Goal: Information Seeking & Learning: Learn about a topic

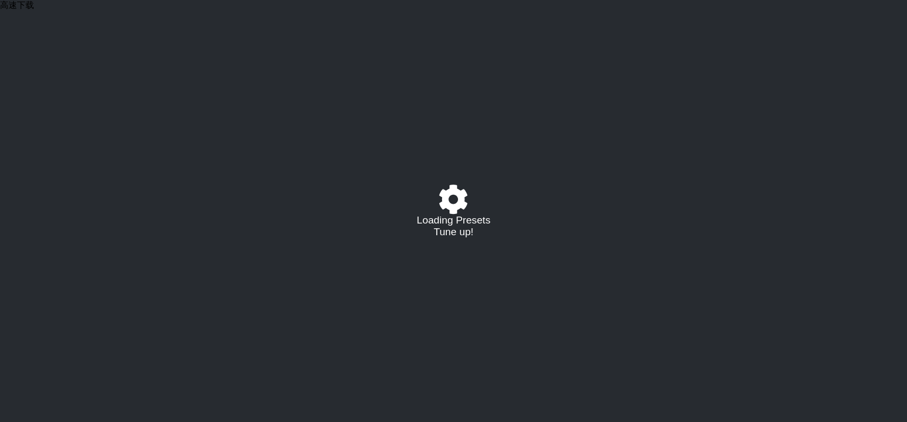
select select "/022576373392"
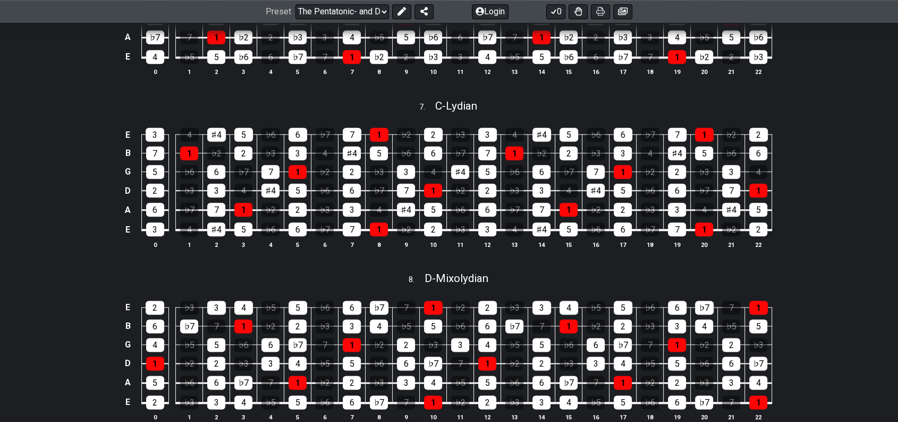
scroll to position [1240, 0]
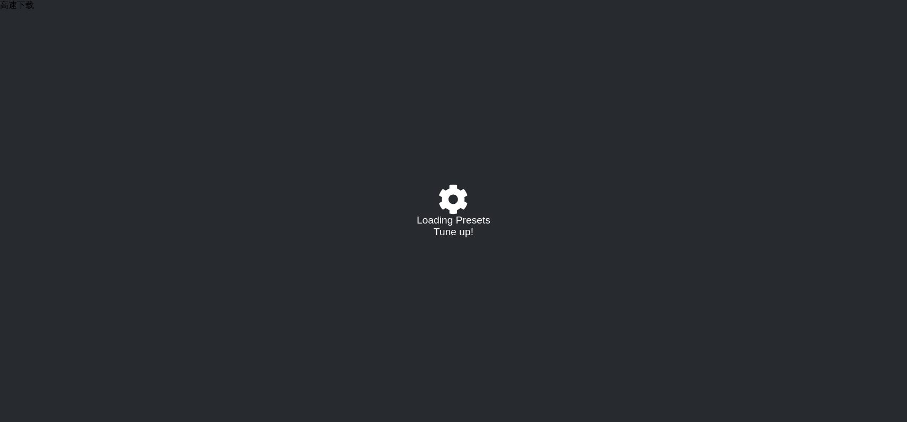
select select "/02254235231"
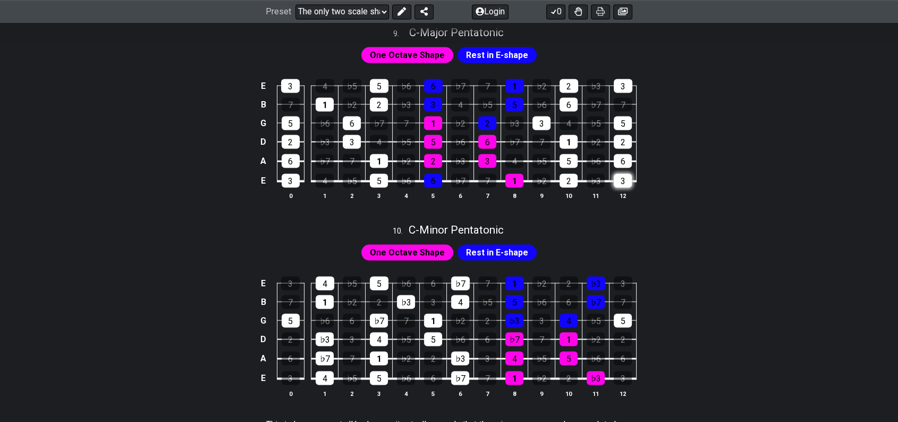
scroll to position [2126, 0]
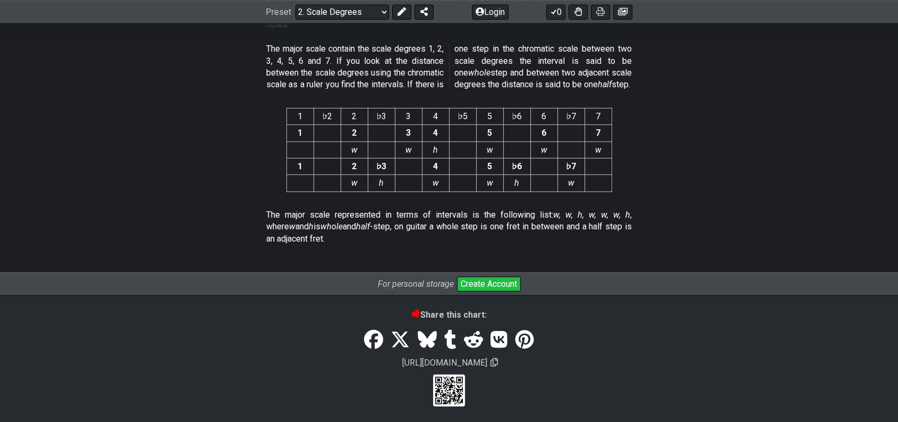
scroll to position [2823, 0]
